Goal: Communication & Community: Answer question/provide support

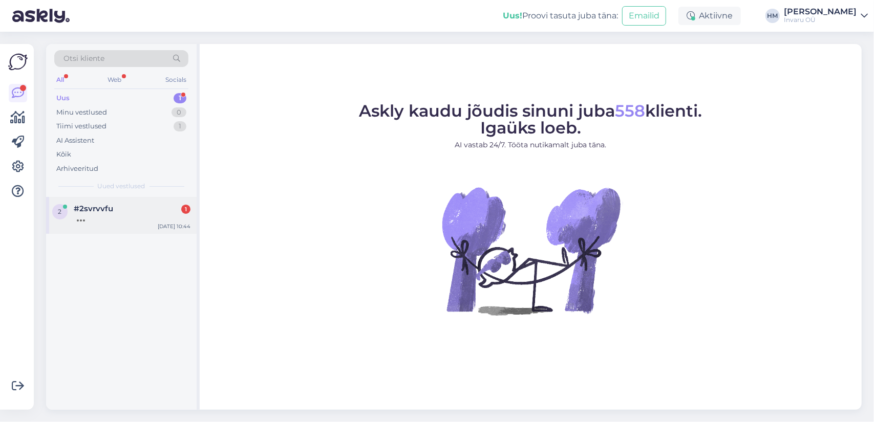
click at [90, 214] on div at bounding box center [132, 218] width 117 height 9
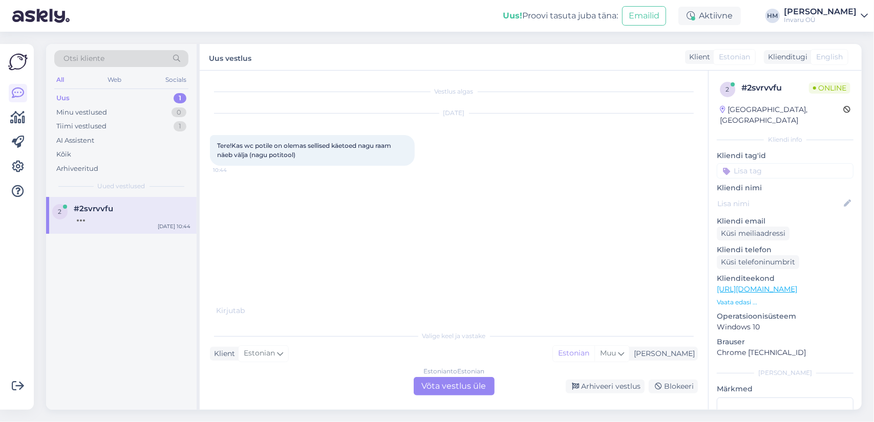
click at [453, 385] on div "Estonian to Estonian Võta vestlus üle" at bounding box center [454, 386] width 81 height 18
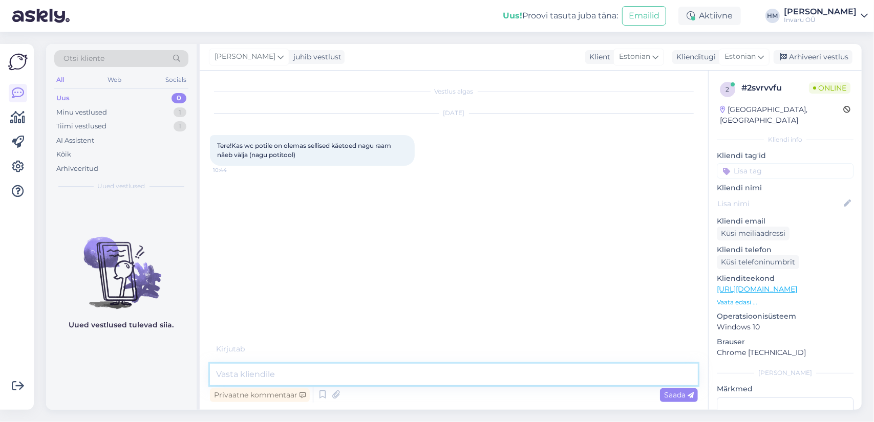
click at [296, 374] on textarea at bounding box center [454, 375] width 488 height 22
paste textarea "[URL][DOMAIN_NAME]"
type textarea "Tere! On pakkuda [URL][DOMAIN_NAME]"
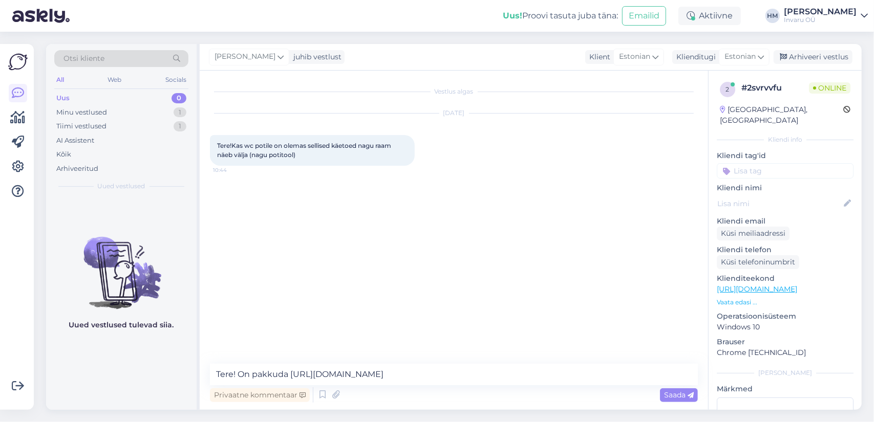
click at [674, 397] on span "Saada" at bounding box center [679, 395] width 30 height 9
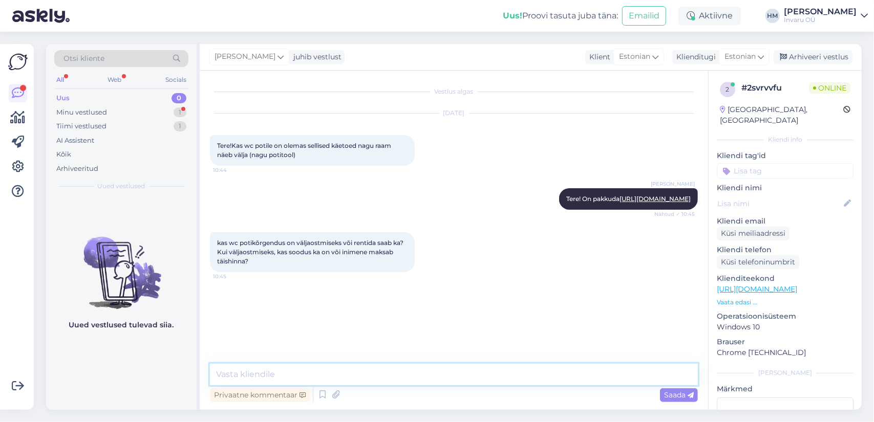
click at [295, 375] on textarea at bounding box center [454, 375] width 488 height 22
paste textarea "[URL][DOMAIN_NAME]"
type textarea "Potikõrgendused, mida kinnitatakse poti külge, on ainult ostmiseks, nt. [URL][D…"
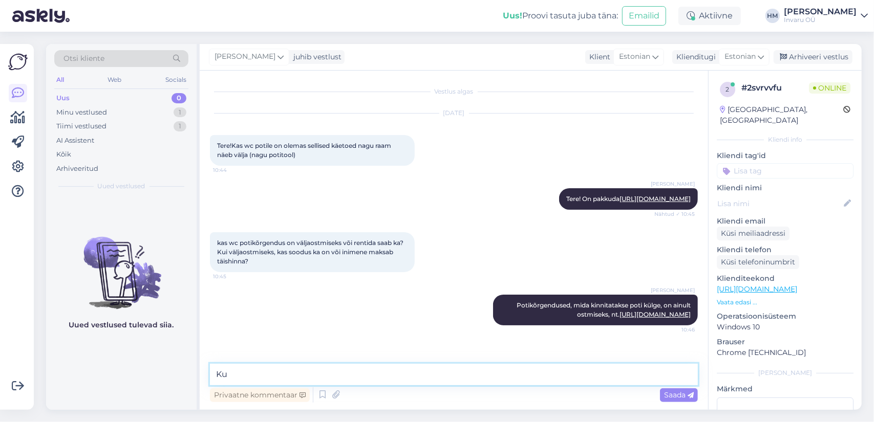
type textarea "K"
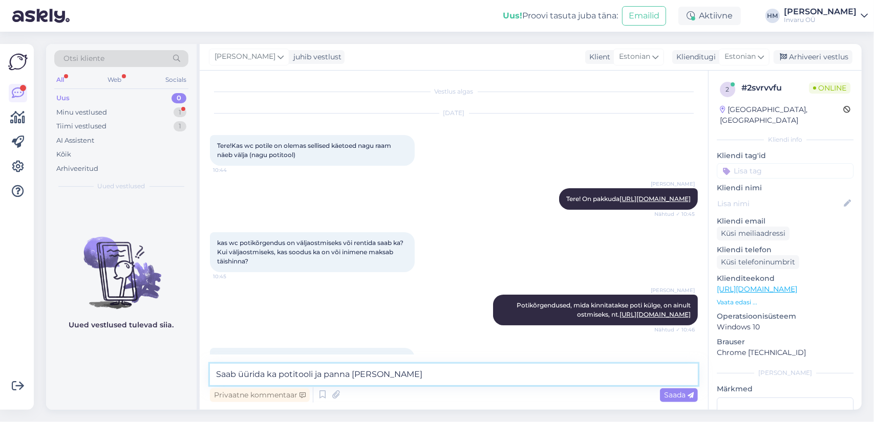
scroll to position [35, 0]
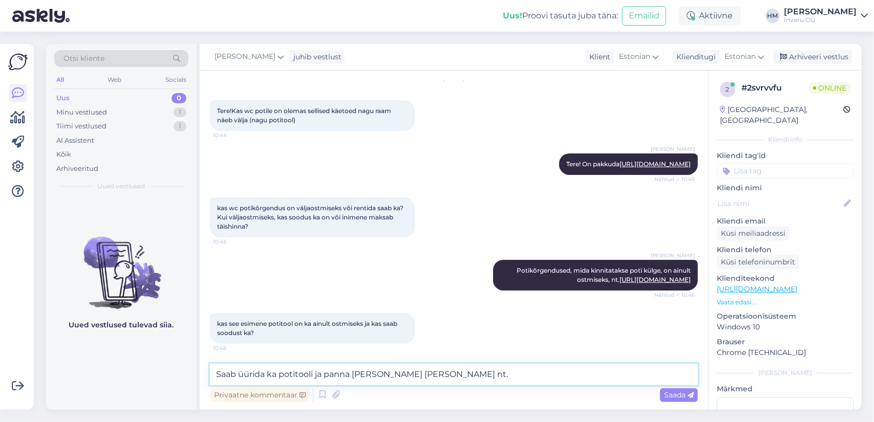
paste textarea "[URL][DOMAIN_NAME]"
type textarea "Saab üürida ka potitooli ja panna [PERSON_NAME] [PERSON_NAME] nt. [URL][DOMAIN_…"
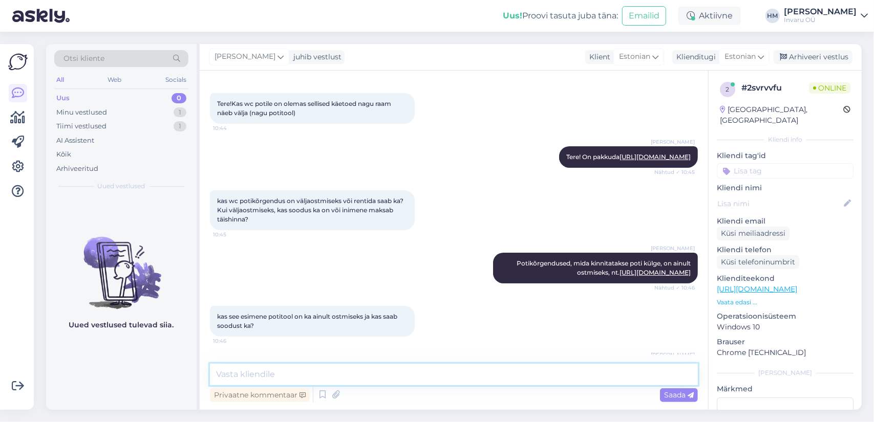
scroll to position [88, 0]
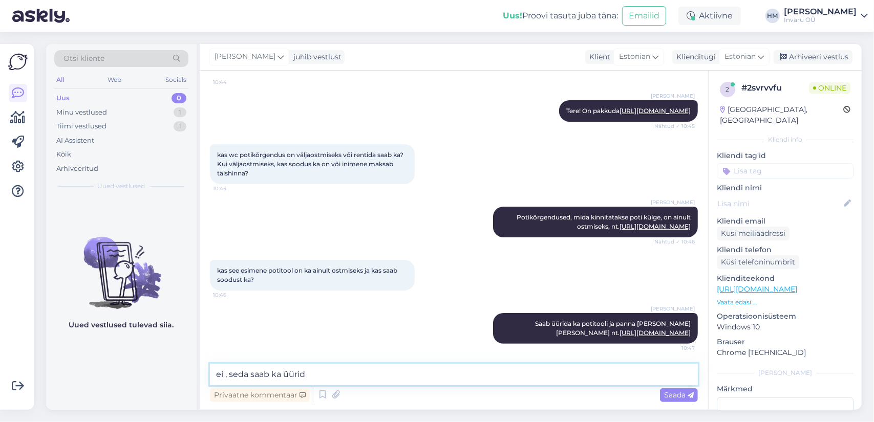
type textarea "ei , seda saab ka üürida"
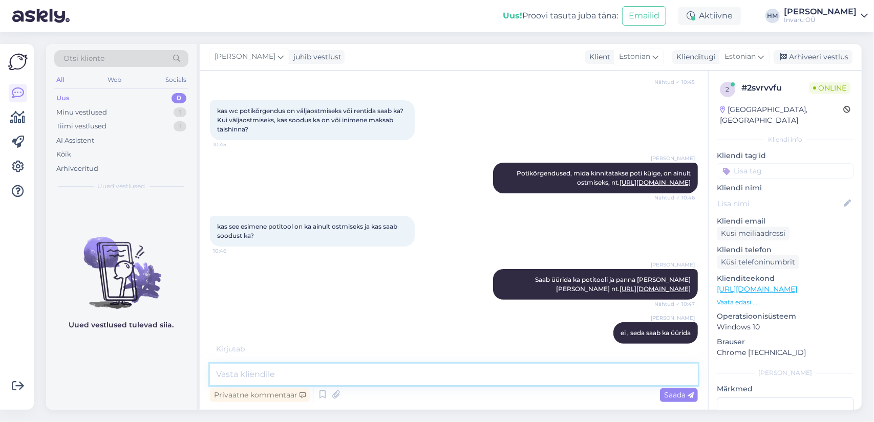
click at [239, 379] on textarea at bounding box center [454, 375] width 488 height 22
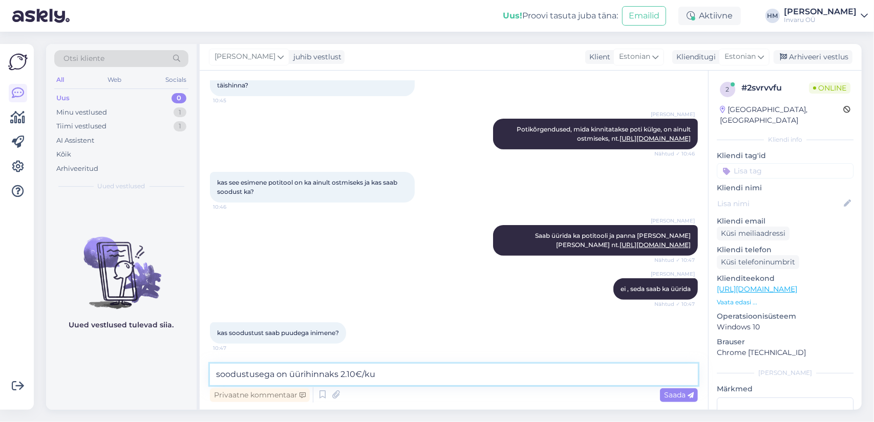
type textarea "soodustusega on üürihinnaks 2.10€/kuu"
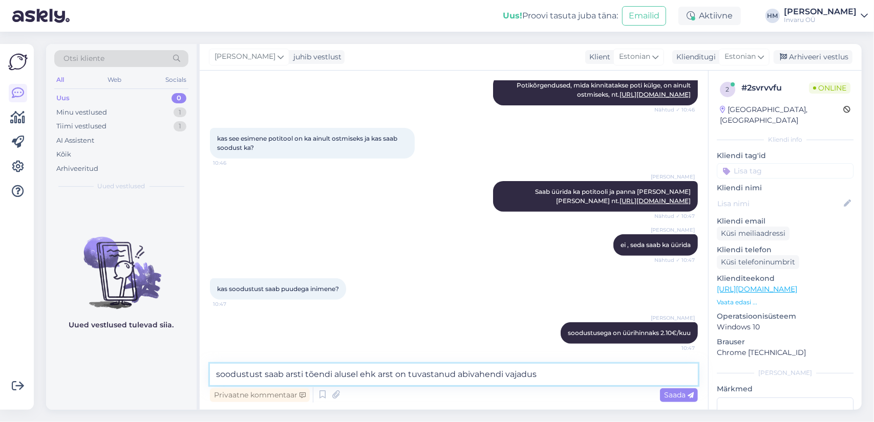
type textarea "soodustust saab arsti tõendi alusel ehk arst on tuvastanud abivahendi vajaduse"
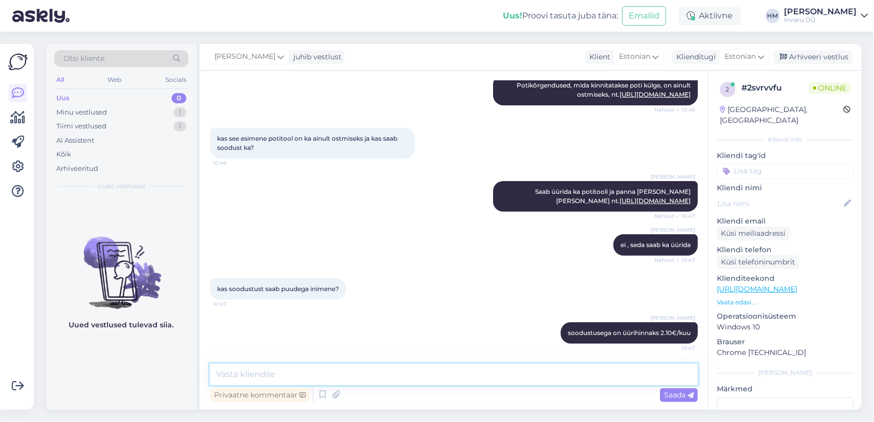
scroll to position [273, 0]
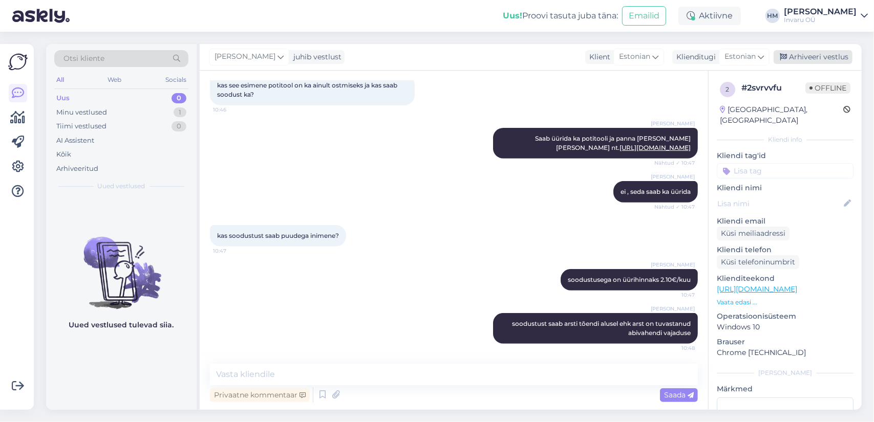
click at [819, 54] on div "Arhiveeri vestlus" at bounding box center [813, 57] width 79 height 14
